Goal: Task Accomplishment & Management: Manage account settings

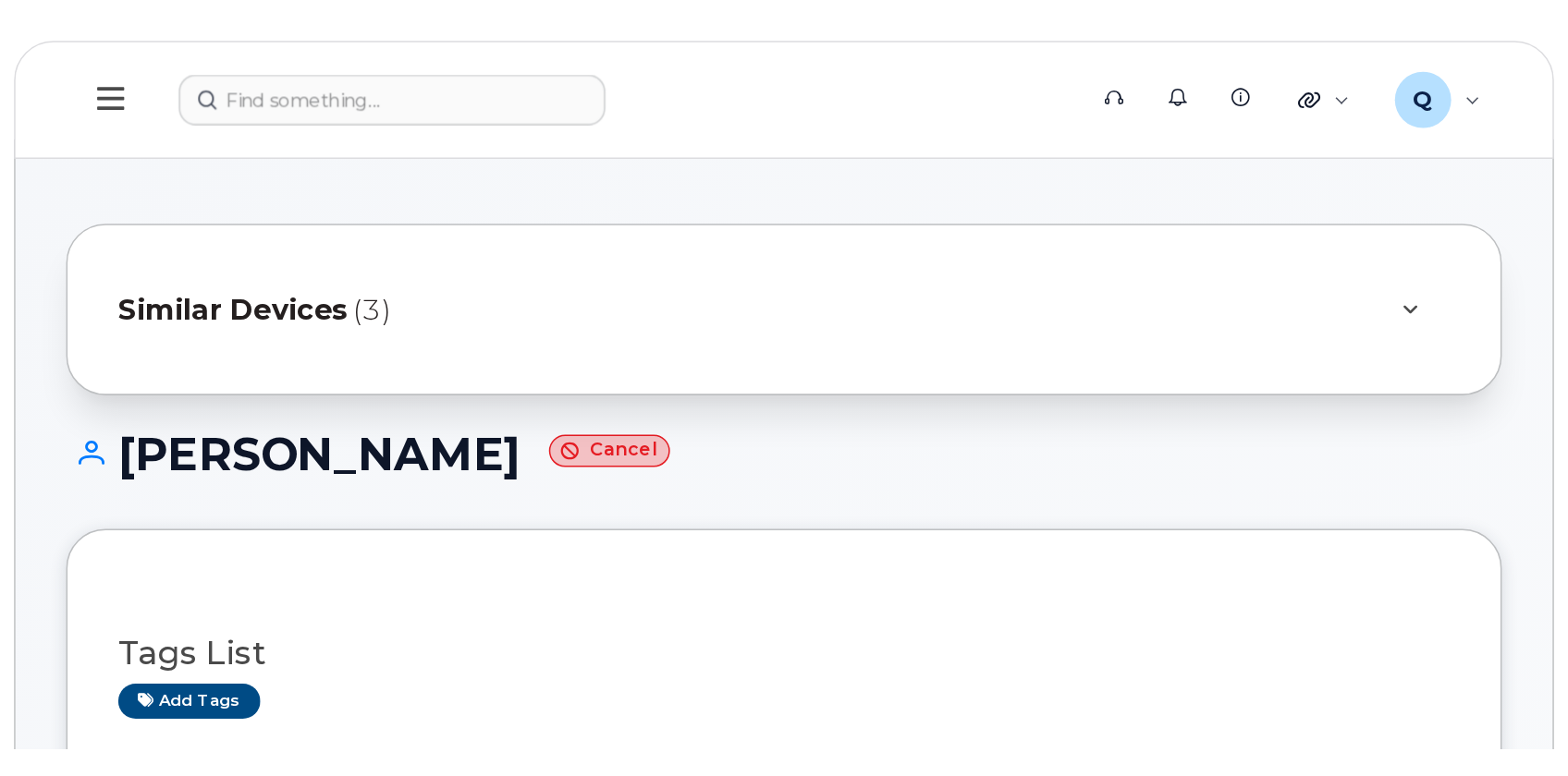
scroll to position [504, 0]
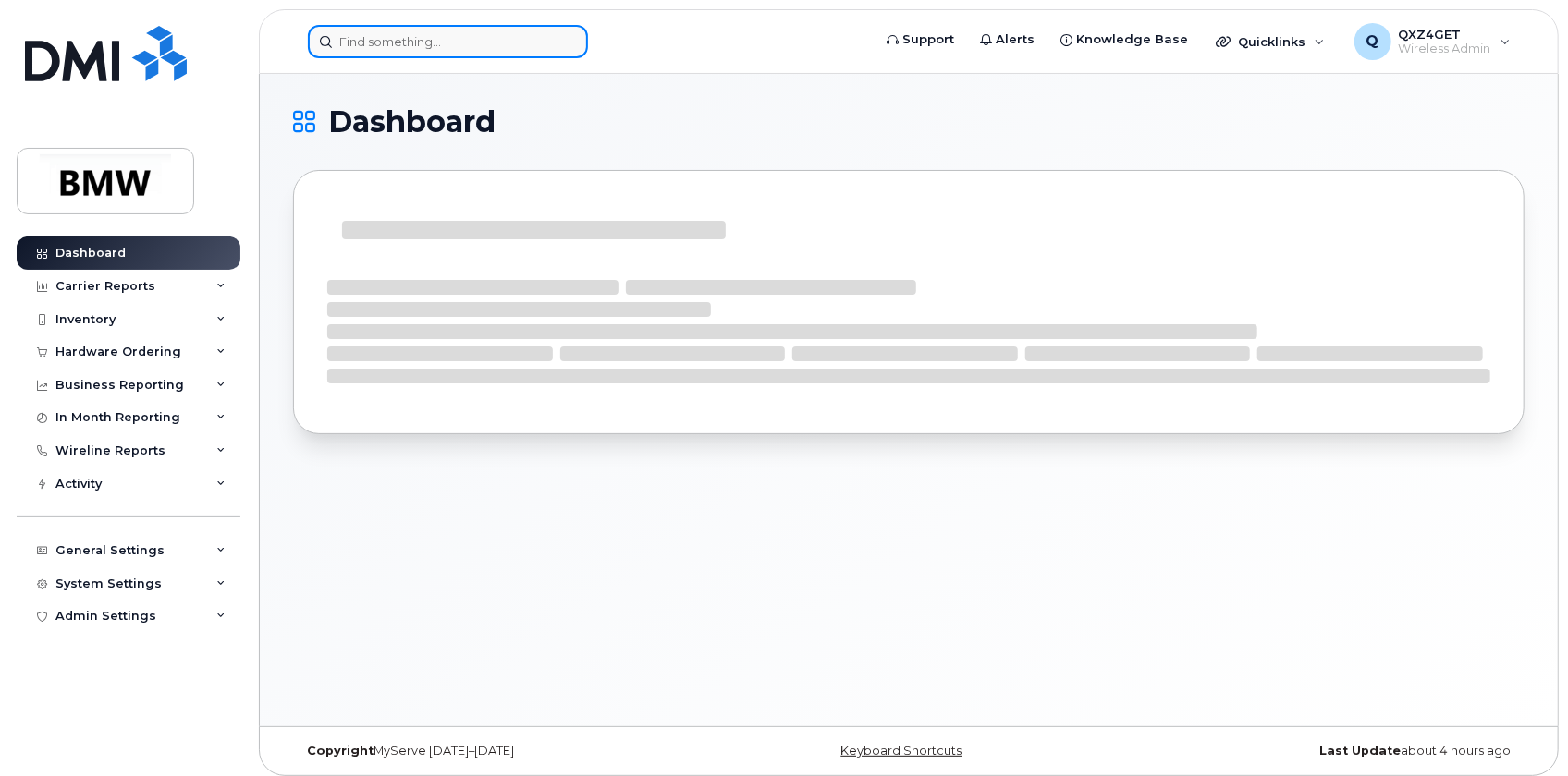
click at [446, 45] on input at bounding box center [448, 42] width 280 height 33
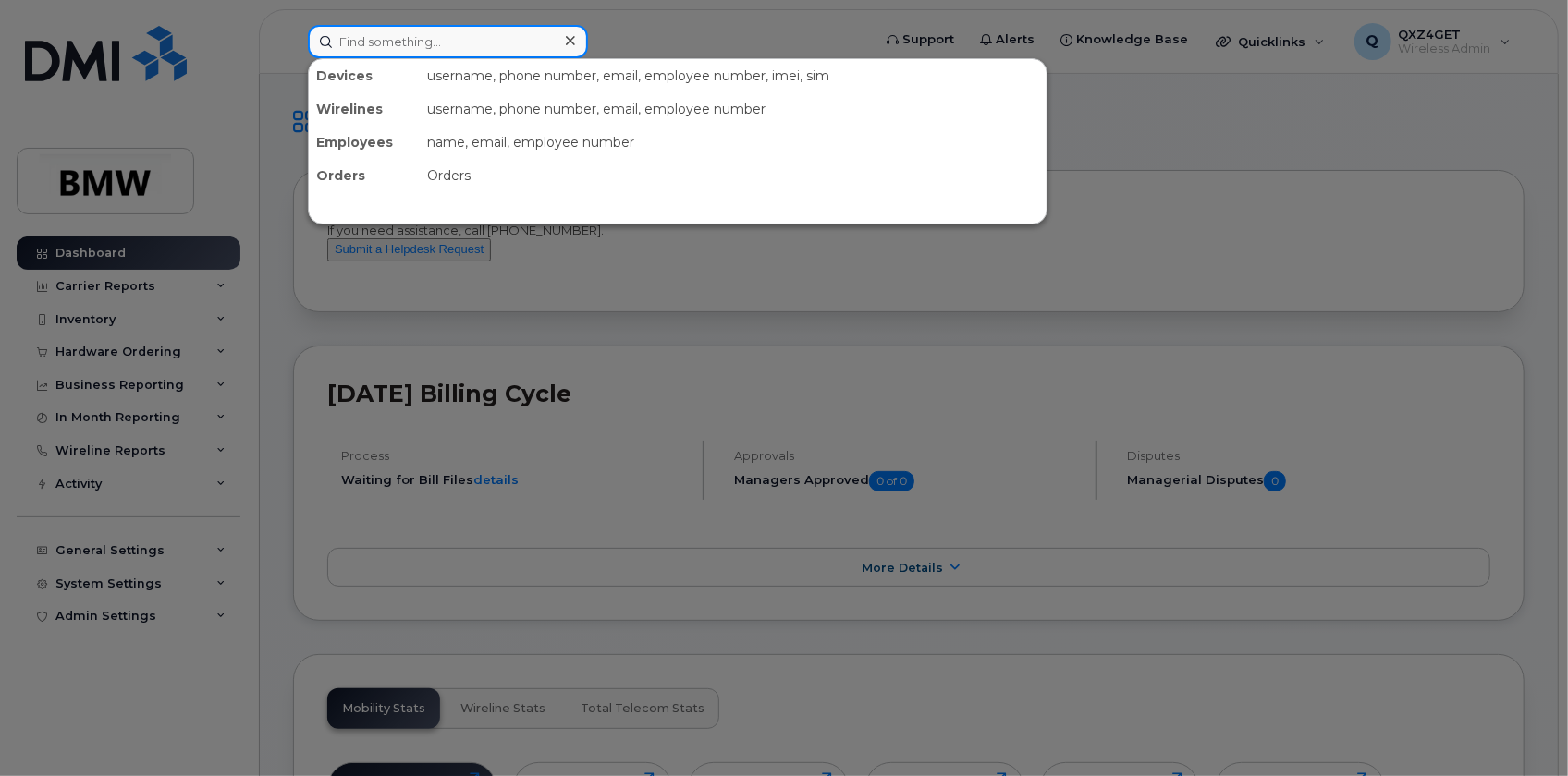
click at [379, 41] on input at bounding box center [448, 42] width 280 height 33
paste input "[PHONE_NUMBER]"
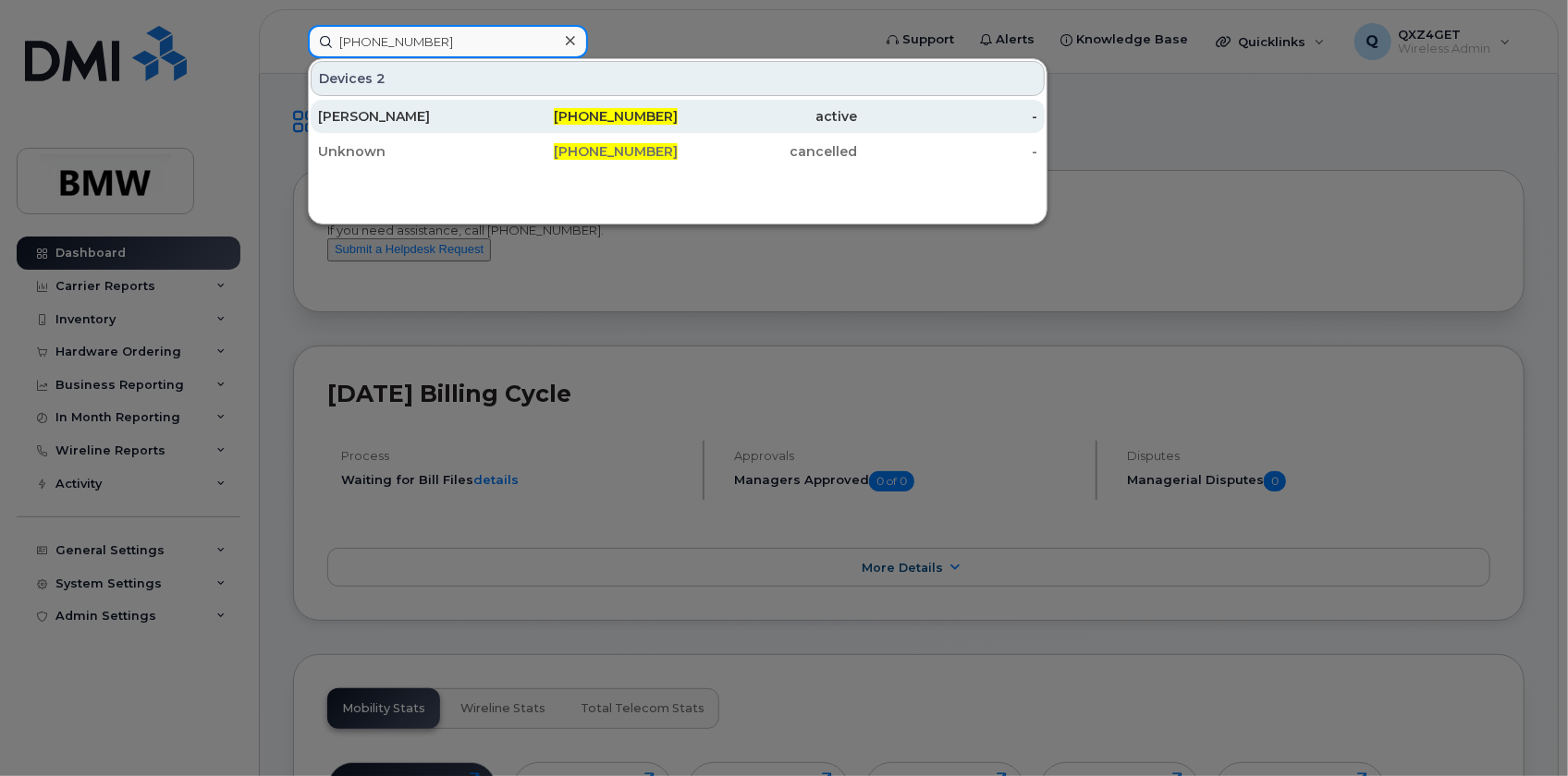
type input "[PHONE_NUMBER]"
click at [361, 114] on div "[PERSON_NAME]" at bounding box center [408, 116] width 180 height 19
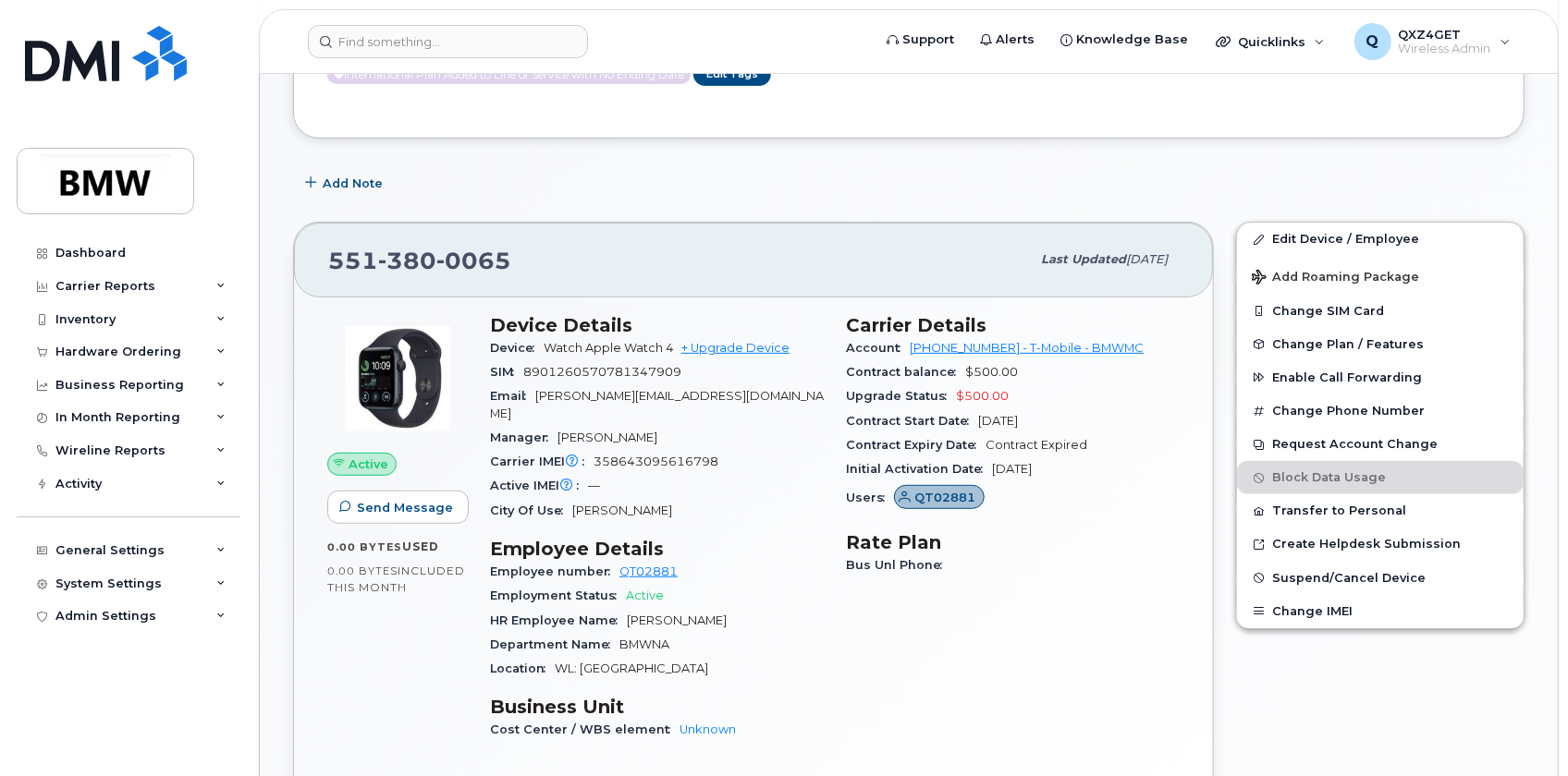
scroll to position [396, 0]
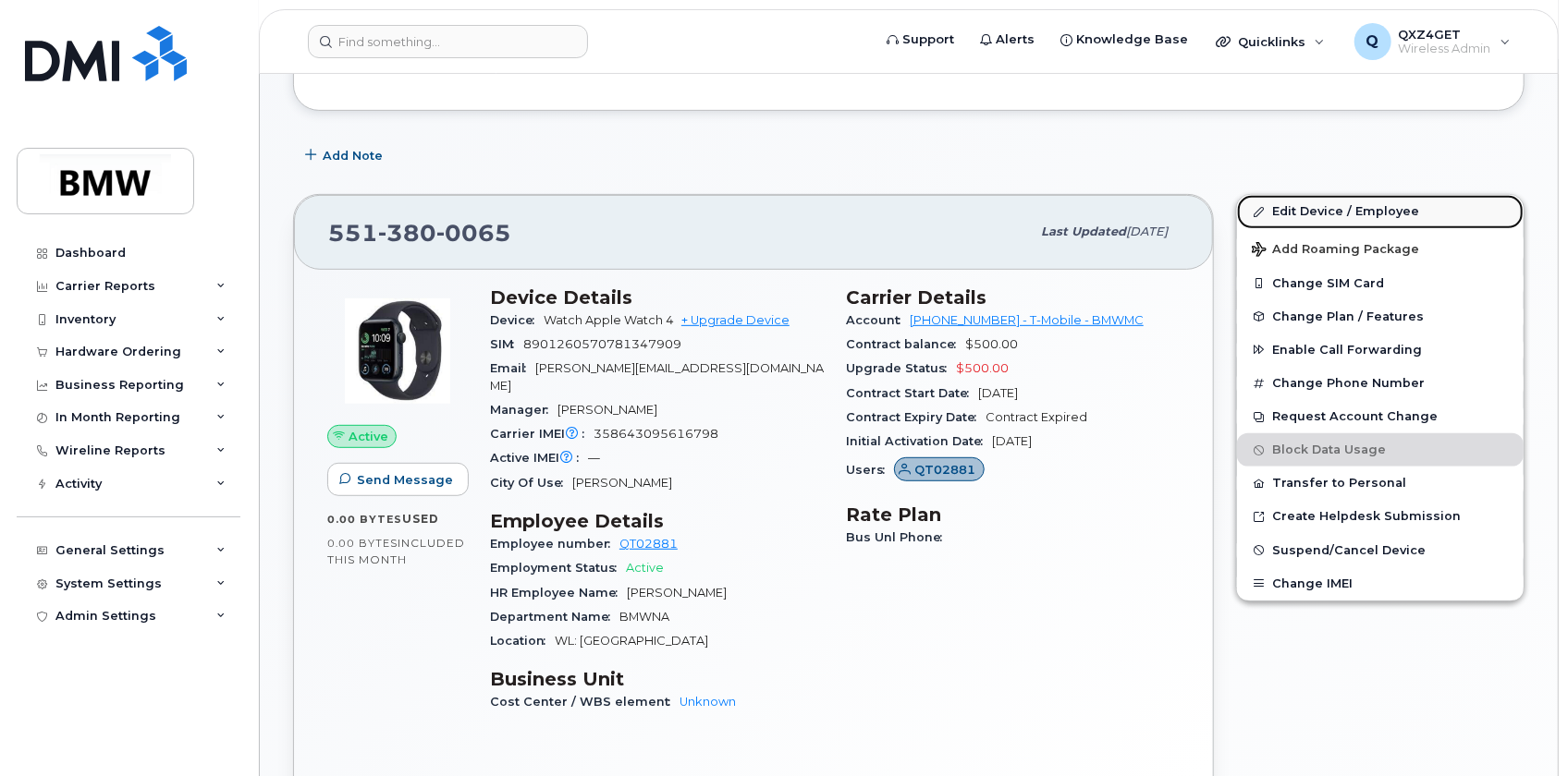
click at [1289, 208] on link "Edit Device / Employee" at bounding box center [1380, 212] width 287 height 33
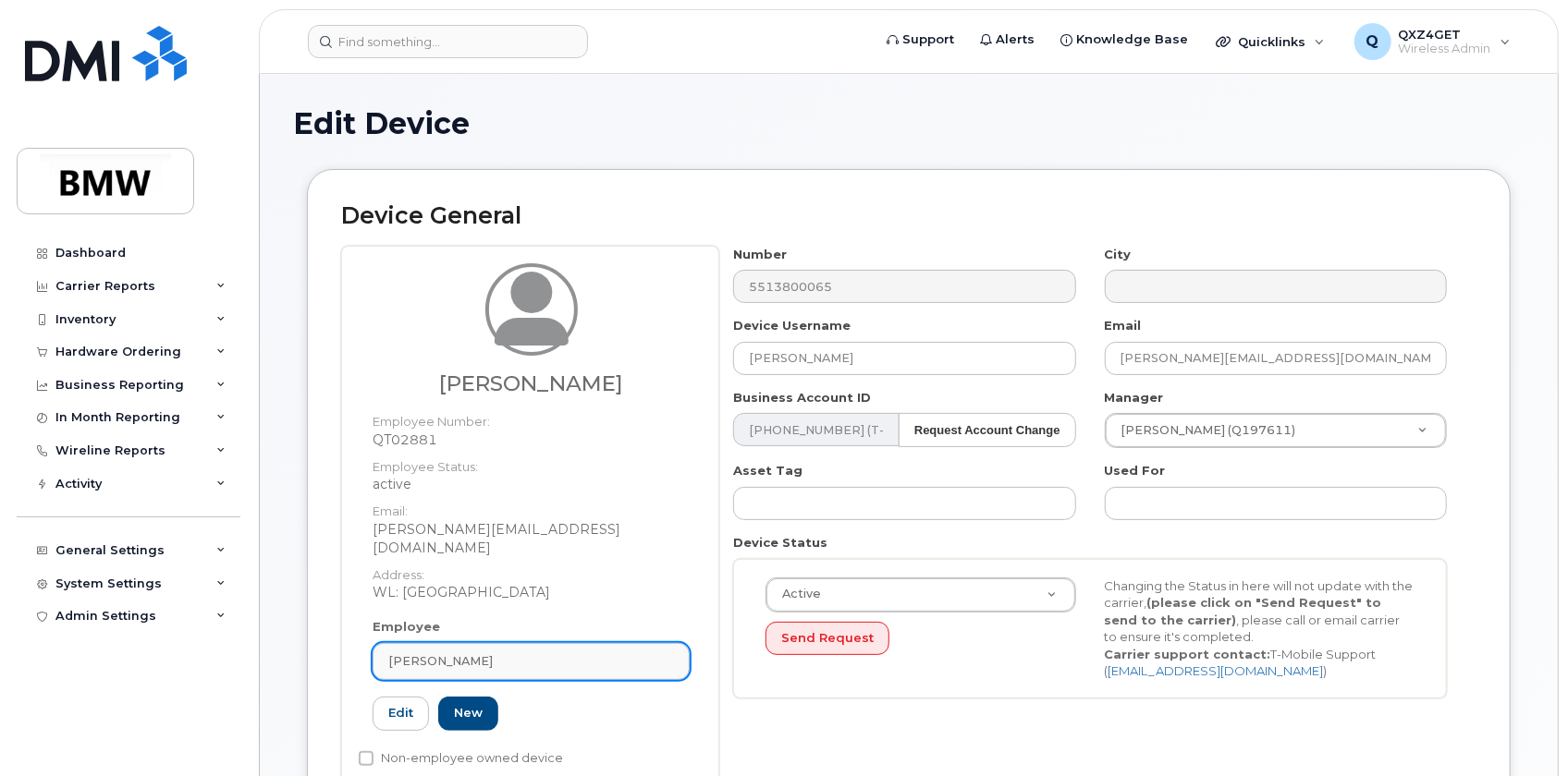
click at [489, 643] on link "[PERSON_NAME]" at bounding box center [530, 662] width 317 height 37
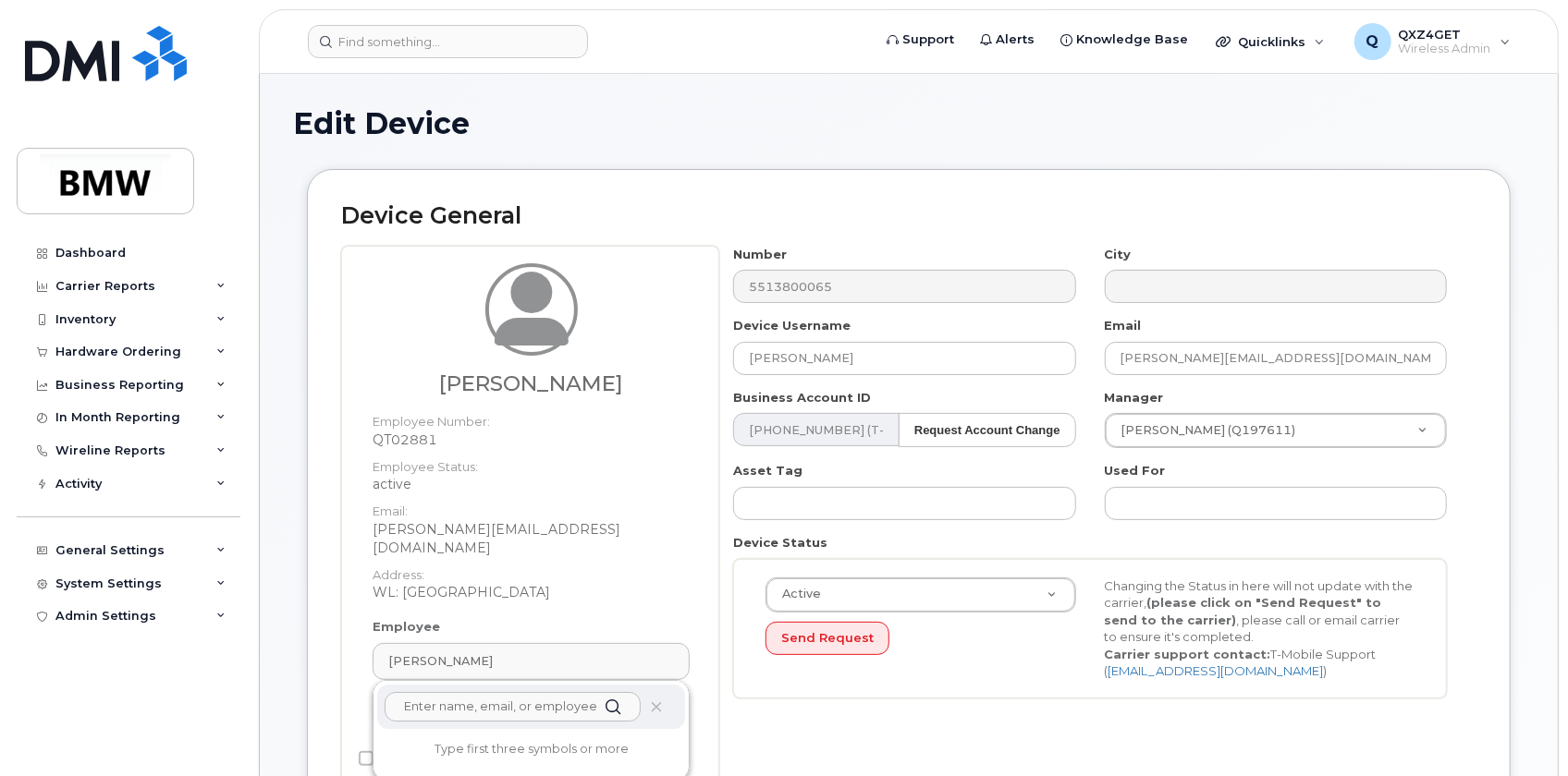
click at [460, 692] on input "text" at bounding box center [512, 707] width 256 height 30
paste input "Q227568"
click at [404, 692] on input "Q227568" at bounding box center [512, 707] width 256 height 30
type input "Q227568"
click at [470, 692] on input "Q227568" at bounding box center [512, 707] width 256 height 30
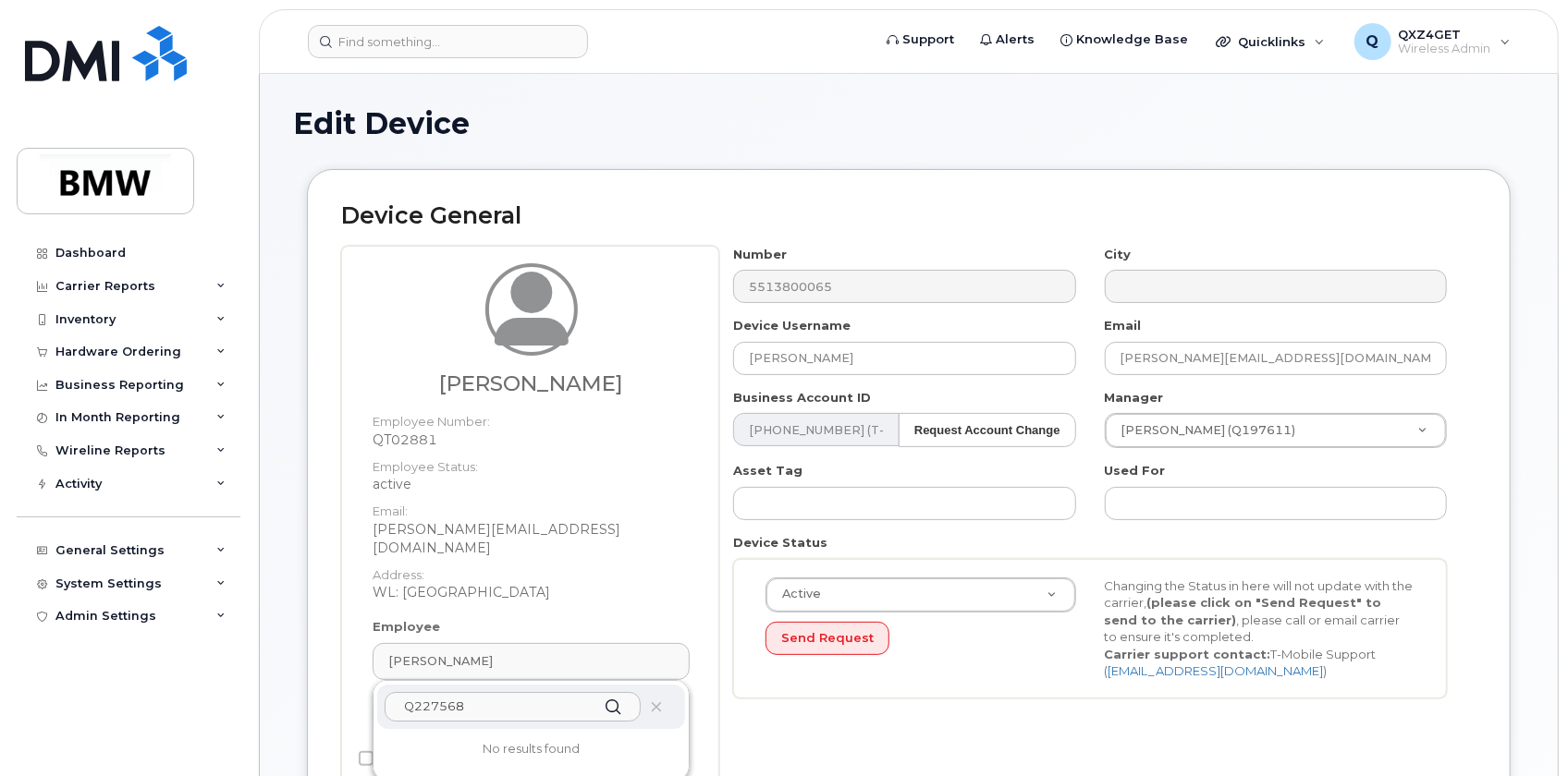
click at [397, 692] on input "Q227568" at bounding box center [512, 707] width 256 height 30
